Goal: Register for event/course

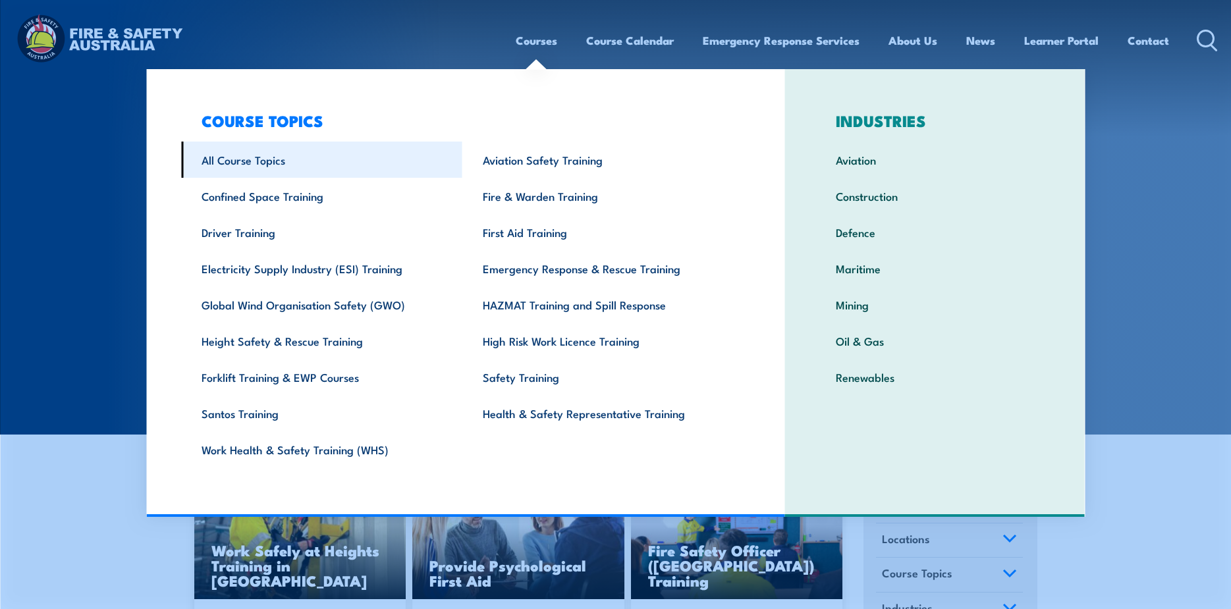
click at [218, 163] on link "All Course Topics" at bounding box center [321, 160] width 281 height 36
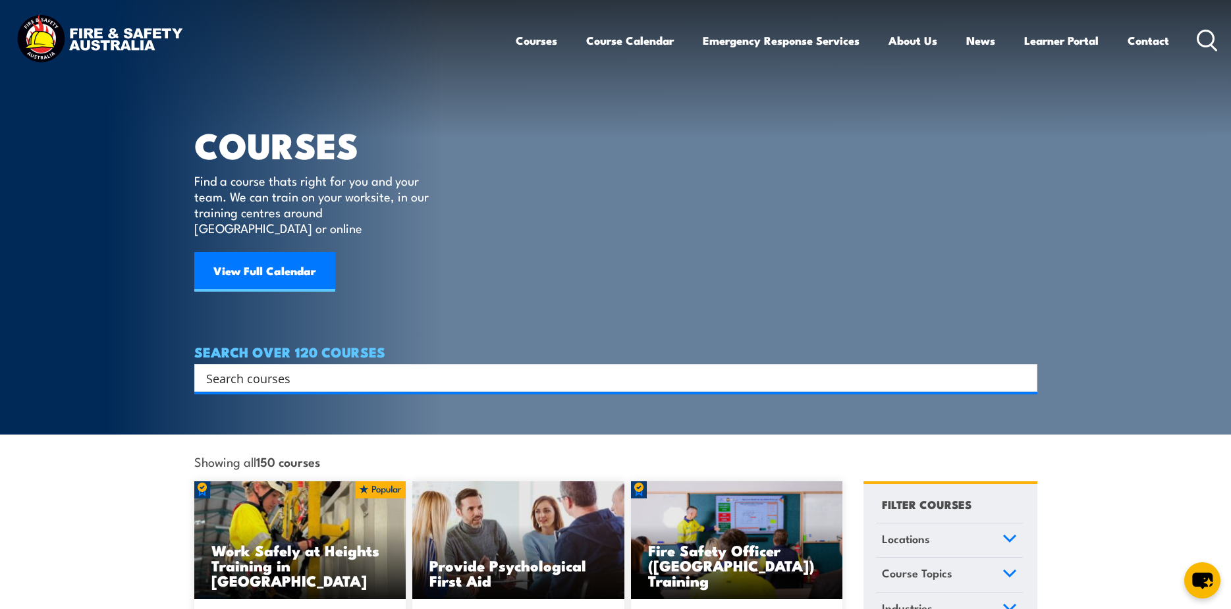
click at [271, 368] on input "Search input" at bounding box center [607, 378] width 802 height 20
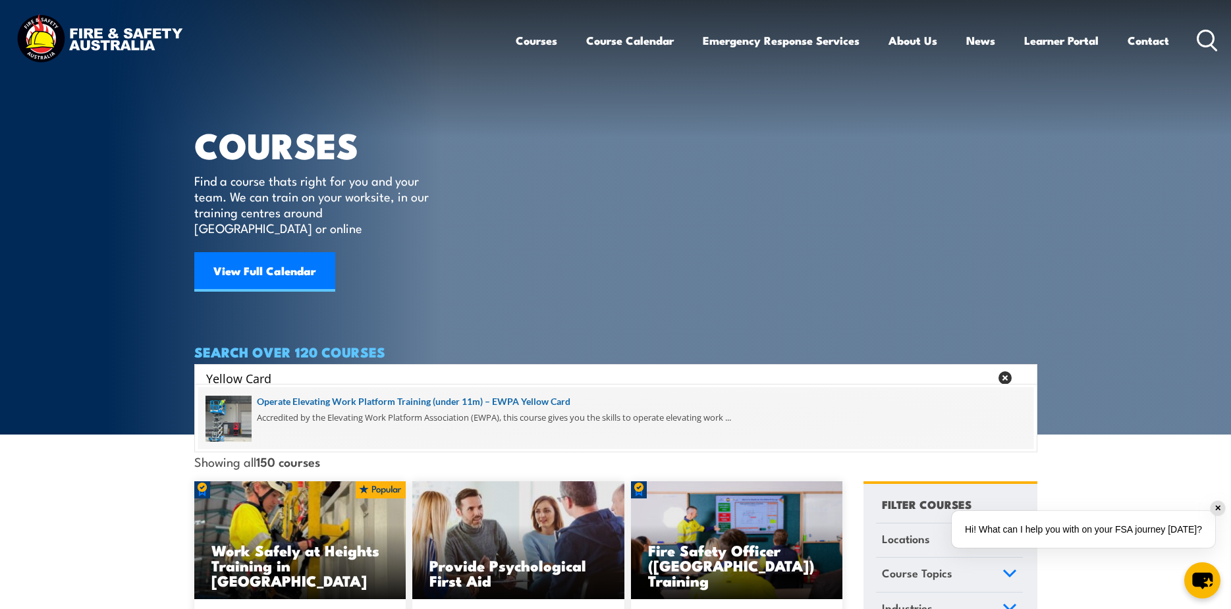
type input "Yellow Card"
click at [339, 399] on span at bounding box center [615, 418] width 835 height 62
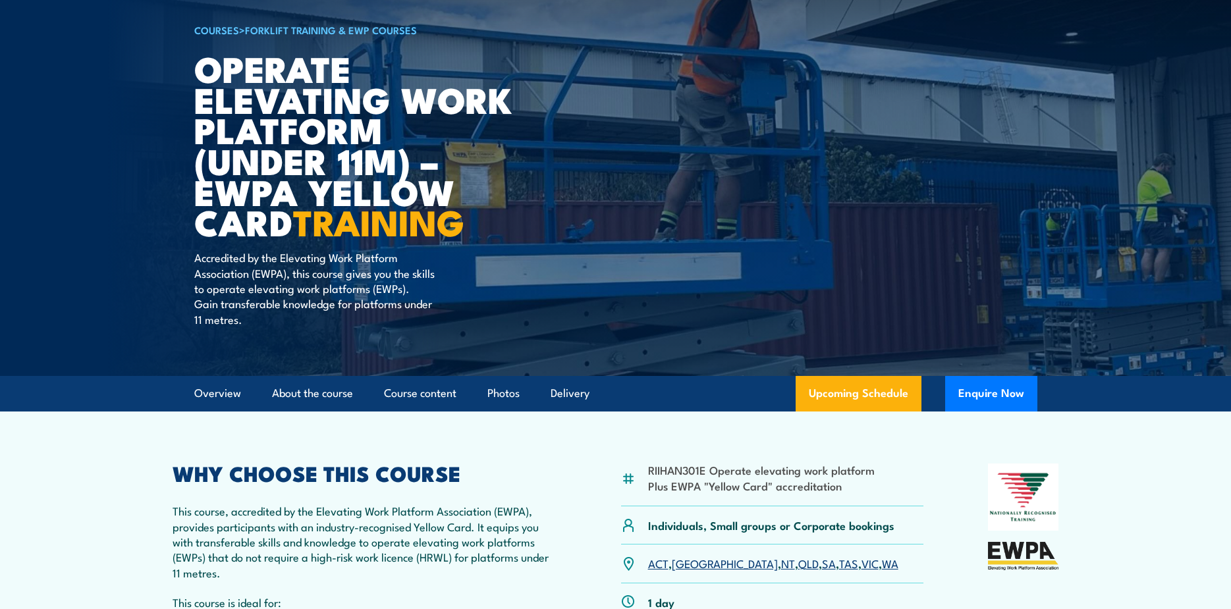
scroll to position [263, 0]
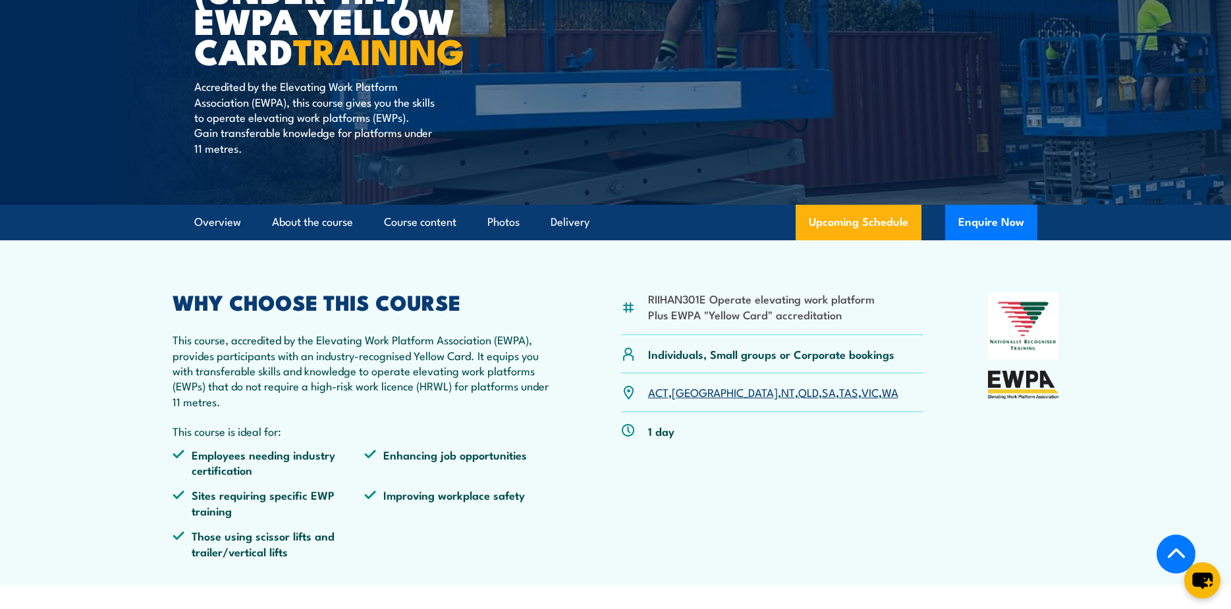
click at [822, 393] on link "SA" at bounding box center [829, 392] width 14 height 16
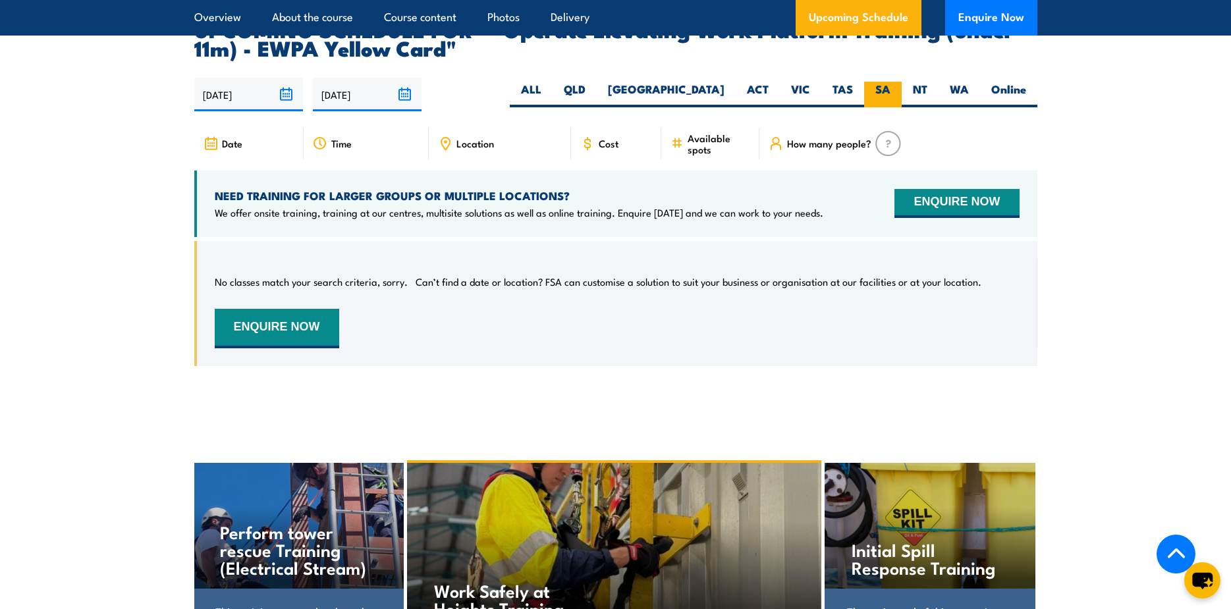
click at [882, 82] on label "SA" at bounding box center [883, 95] width 38 height 26
click at [890, 82] on input "SA" at bounding box center [894, 86] width 9 height 9
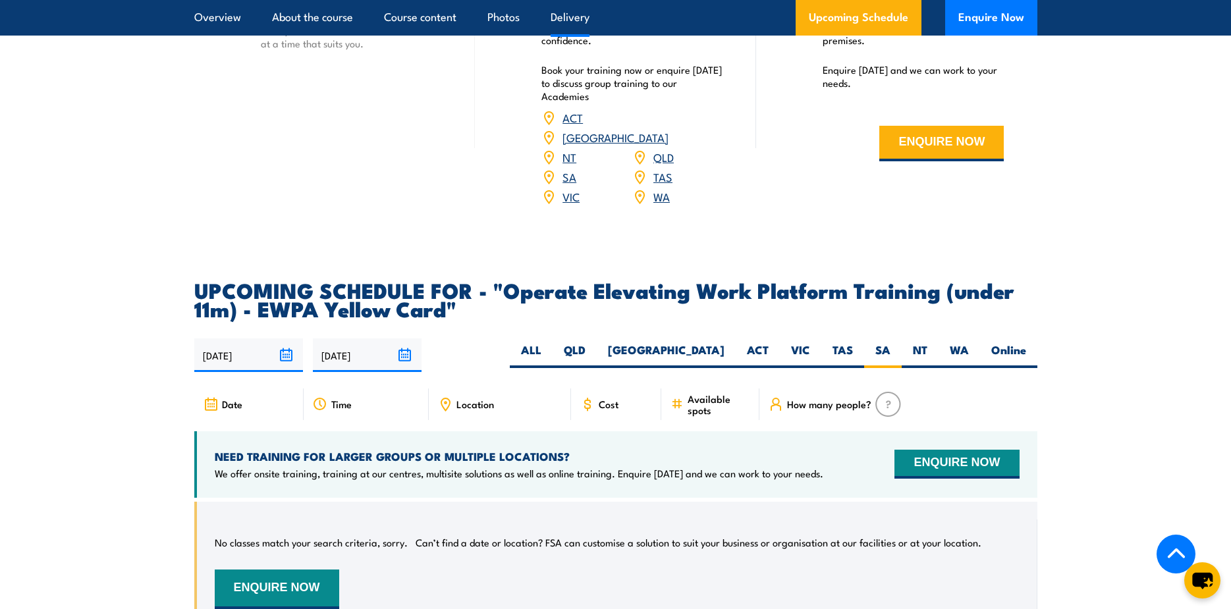
scroll to position [1872, 0]
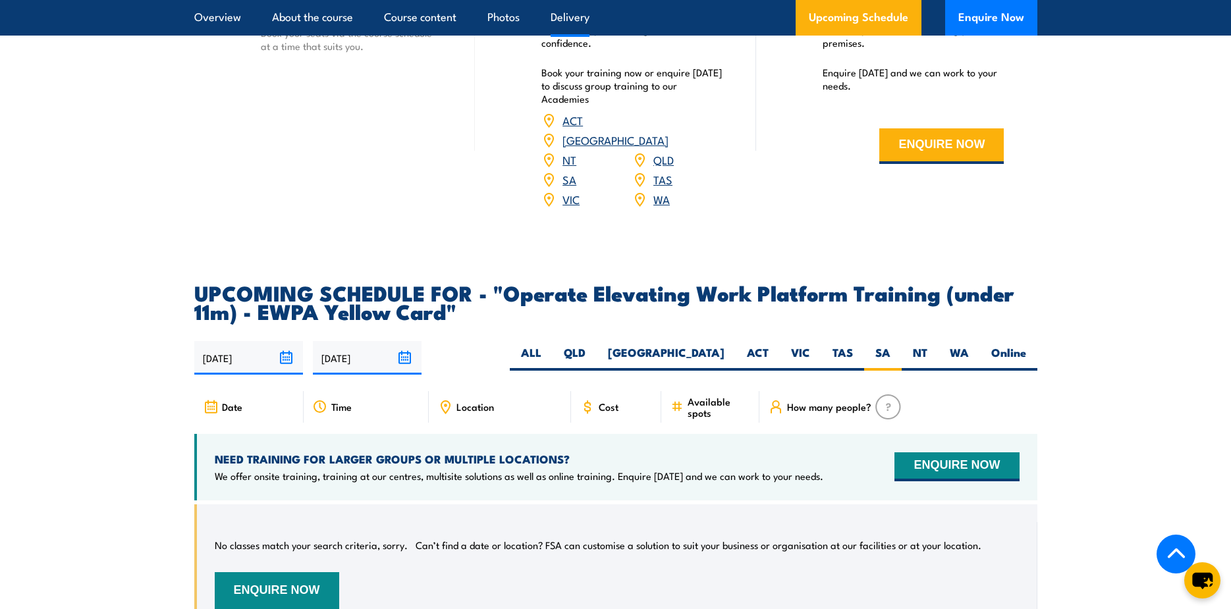
click at [565, 171] on link "SA" at bounding box center [569, 179] width 14 height 16
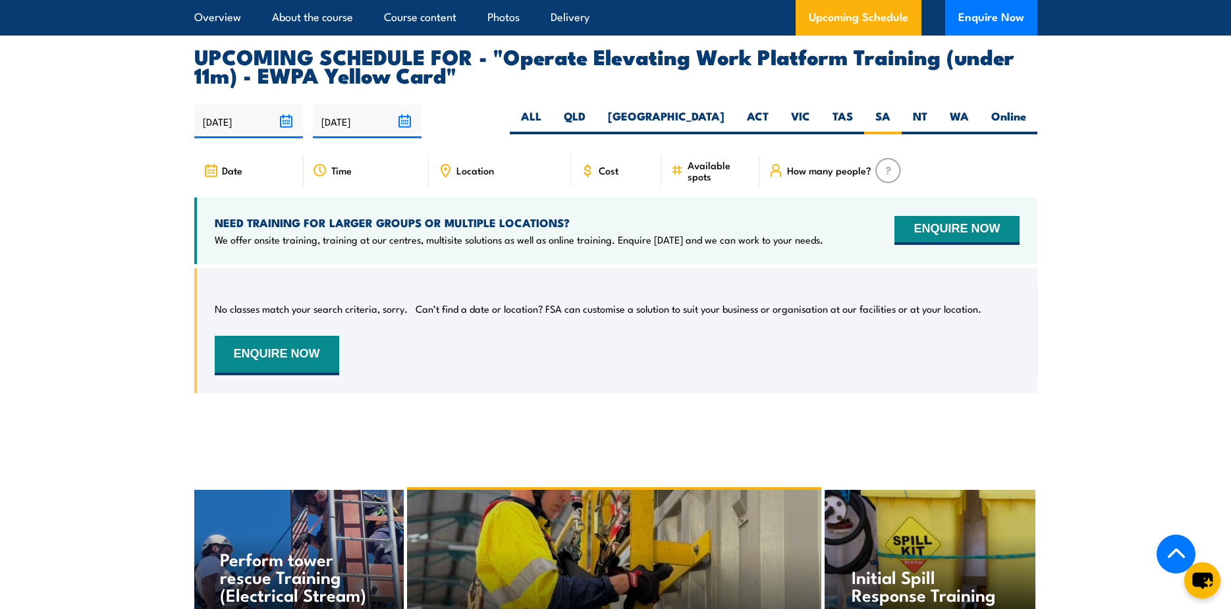
scroll to position [1608, 0]
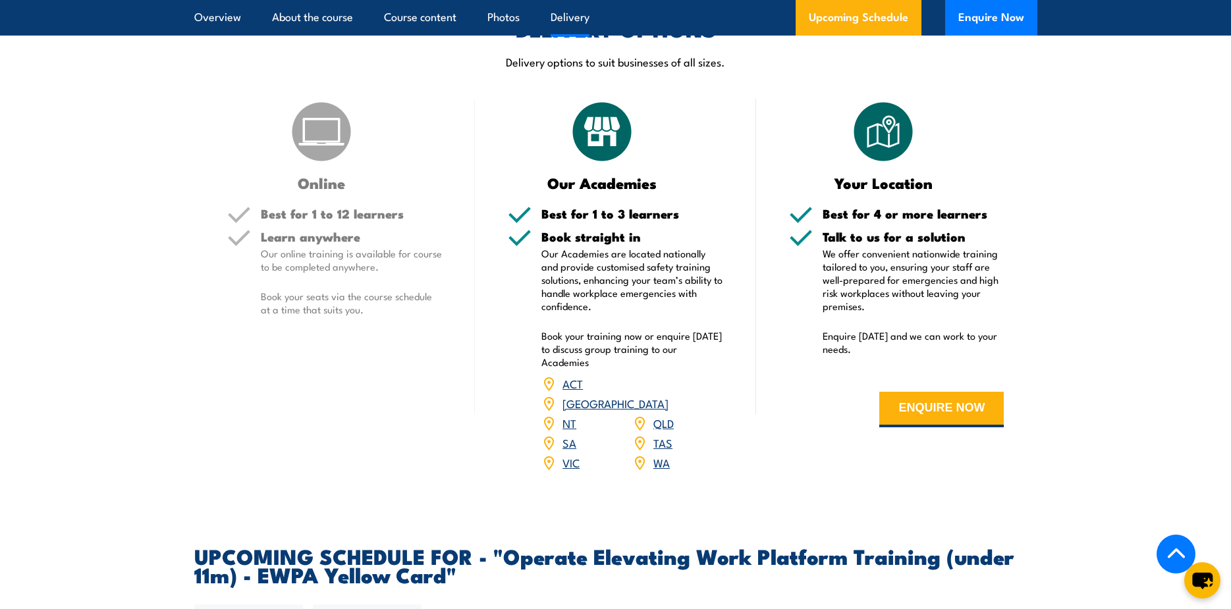
click at [568, 435] on link "SA" at bounding box center [569, 443] width 14 height 16
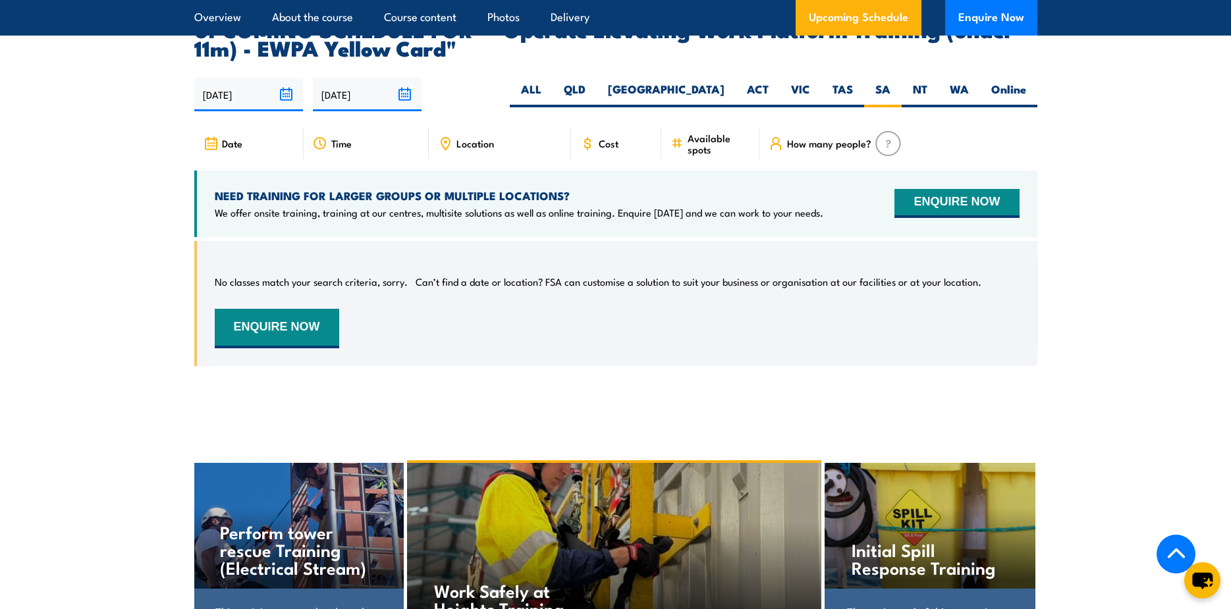
scroll to position [1740, 0]
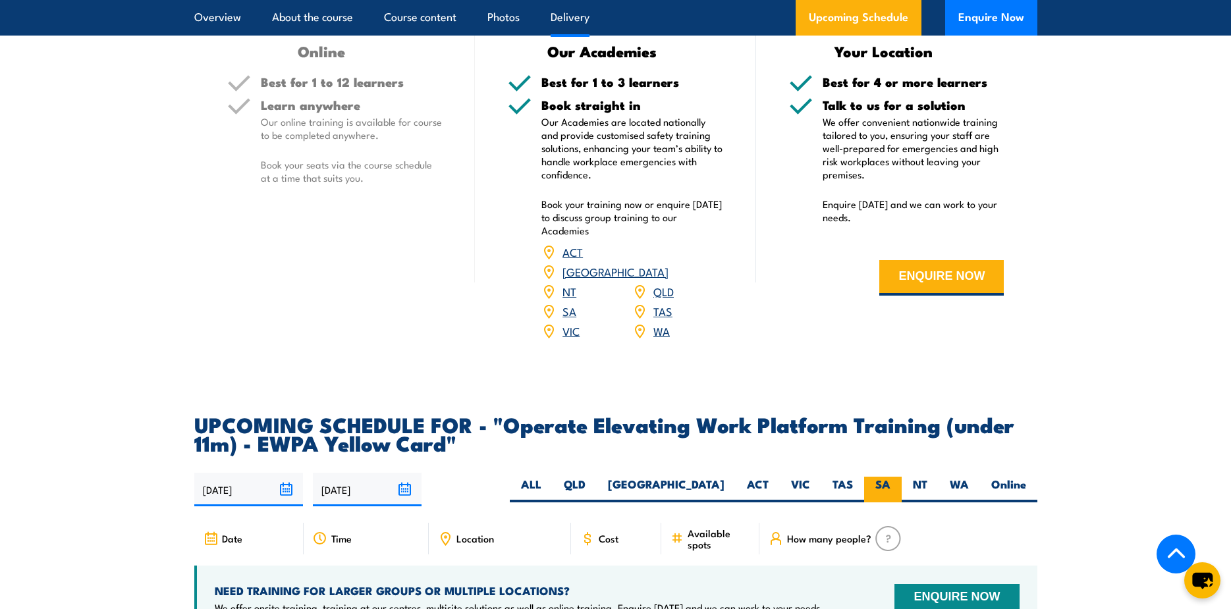
click at [881, 477] on label "SA" at bounding box center [883, 490] width 38 height 26
click at [890, 477] on input "SA" at bounding box center [894, 481] width 9 height 9
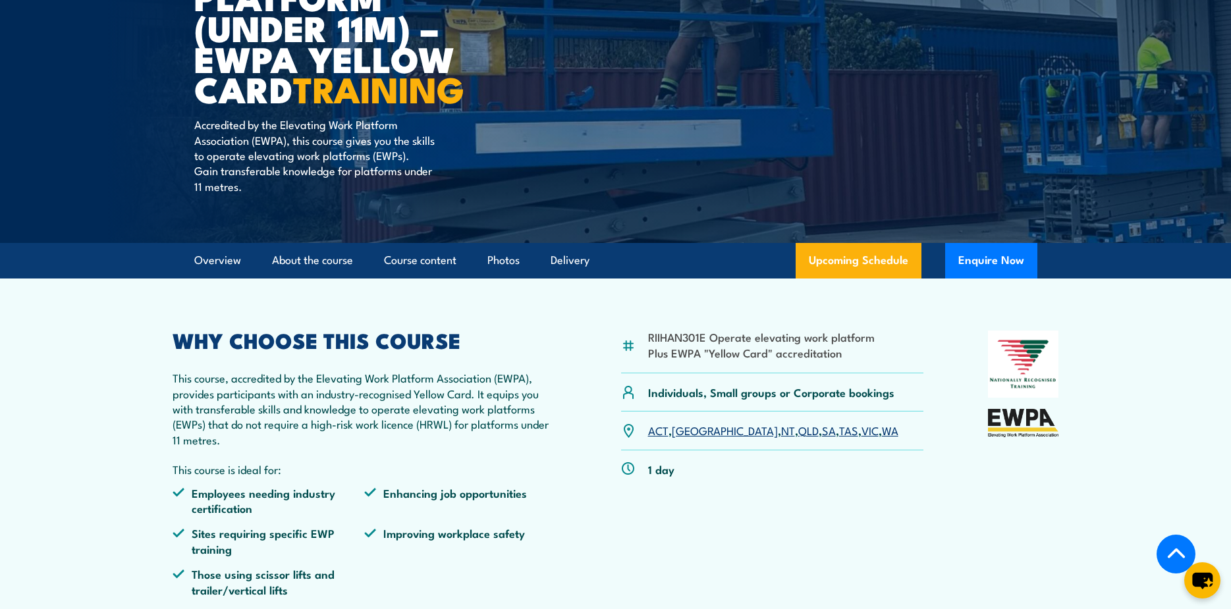
scroll to position [0, 0]
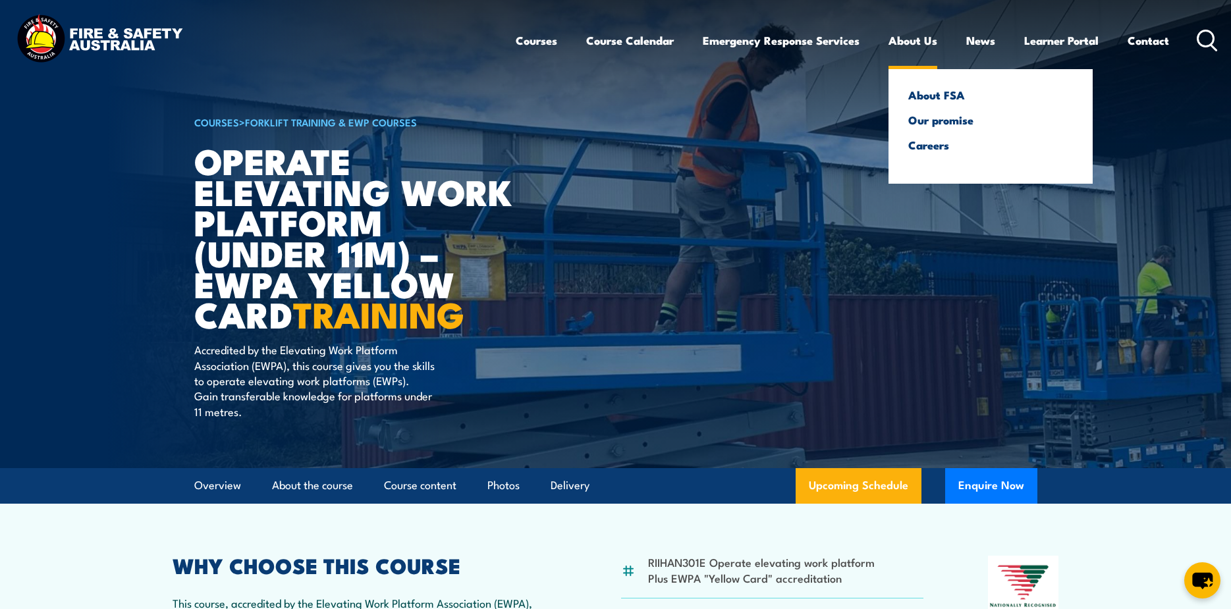
click at [926, 39] on link "About Us" at bounding box center [912, 40] width 49 height 35
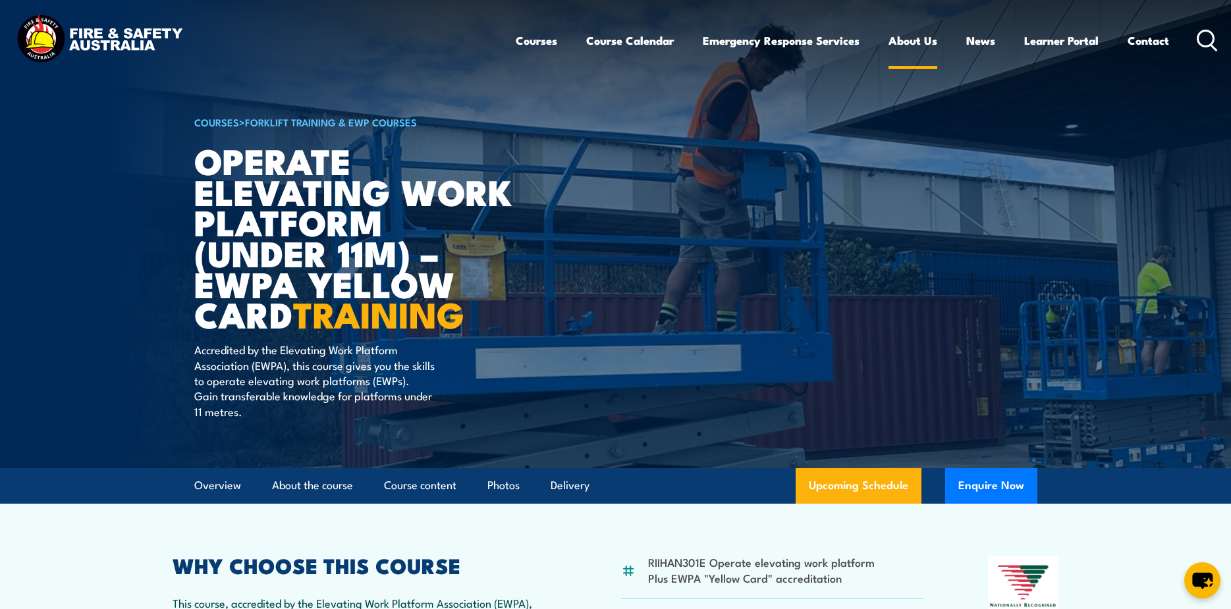
click at [919, 36] on link "About Us" at bounding box center [912, 40] width 49 height 35
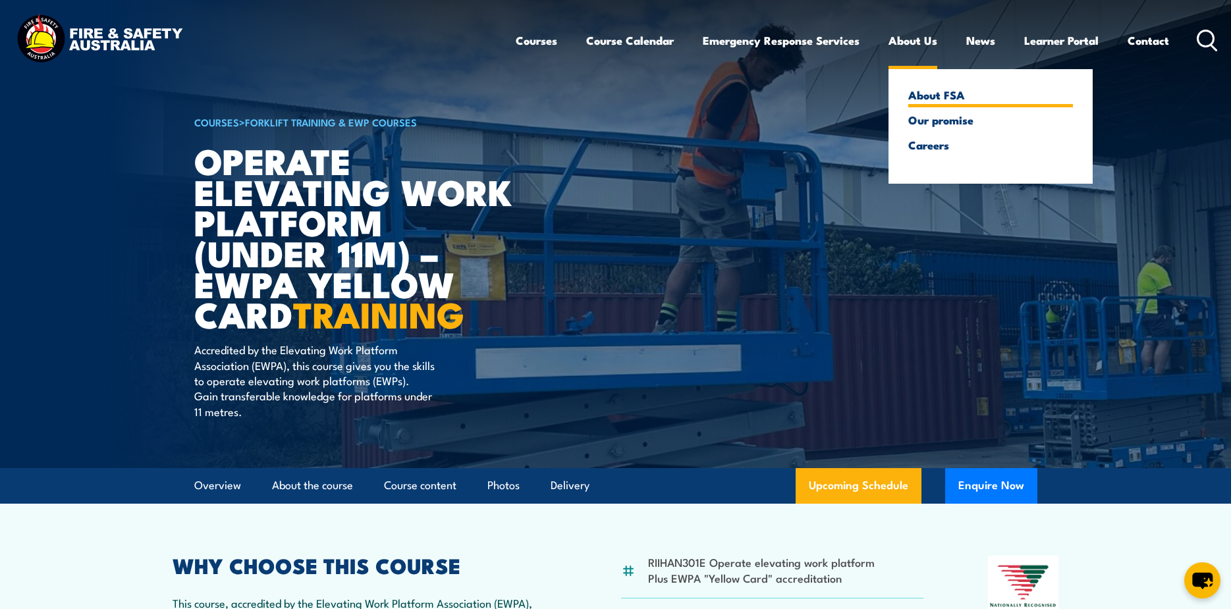
click at [917, 99] on link "About FSA" at bounding box center [990, 95] width 165 height 12
